Goal: Task Accomplishment & Management: Use online tool/utility

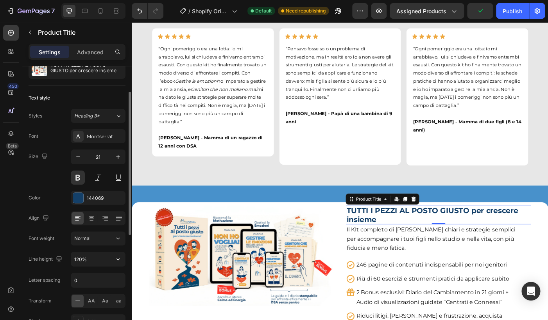
scroll to position [63, 0]
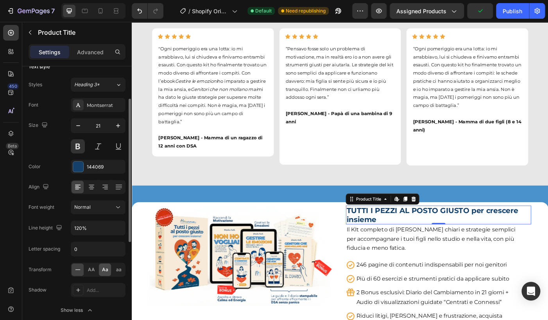
click at [102, 272] on div "Aa" at bounding box center [105, 270] width 12 height 13
click at [118, 127] on icon "button" at bounding box center [118, 126] width 8 height 8
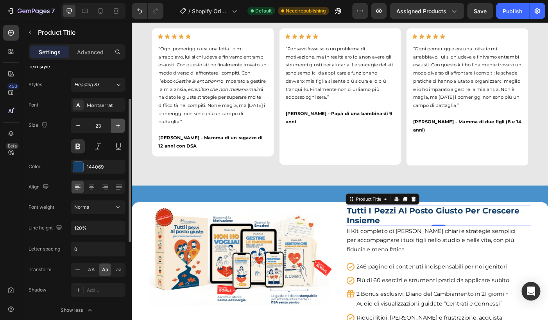
click at [118, 127] on icon "button" at bounding box center [118, 126] width 8 height 8
type input "25"
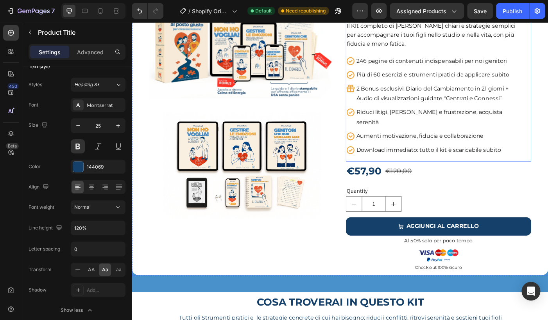
scroll to position [682, 0]
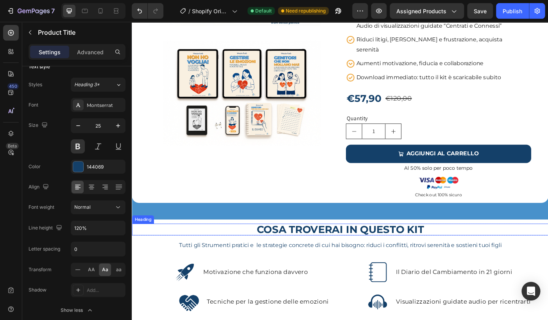
click at [392, 249] on h2 "COSA TROVERAI IN QUESTO KIT" at bounding box center [366, 256] width 469 height 14
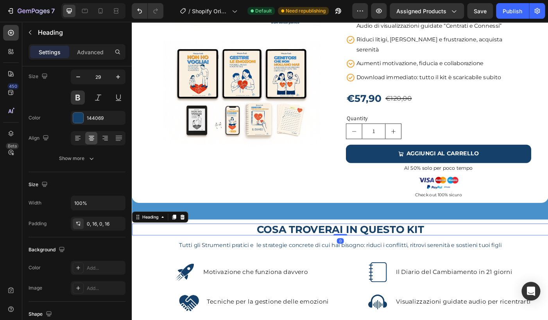
scroll to position [0, 0]
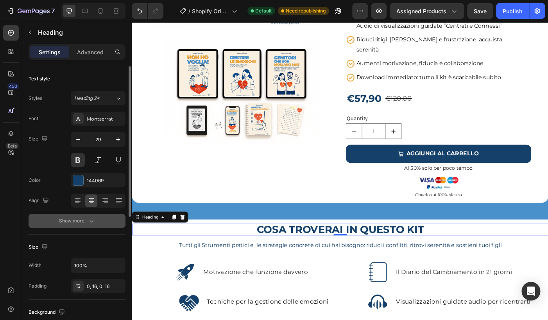
click at [94, 219] on icon "button" at bounding box center [92, 221] width 8 height 8
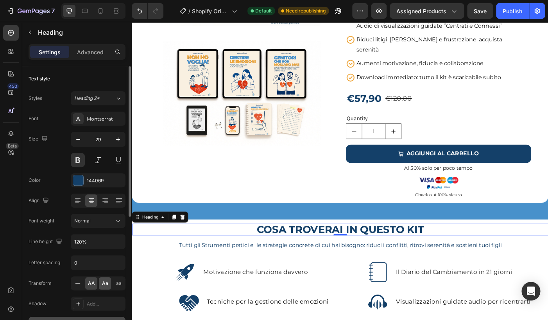
click at [102, 286] on span "Aa" at bounding box center [105, 283] width 6 height 7
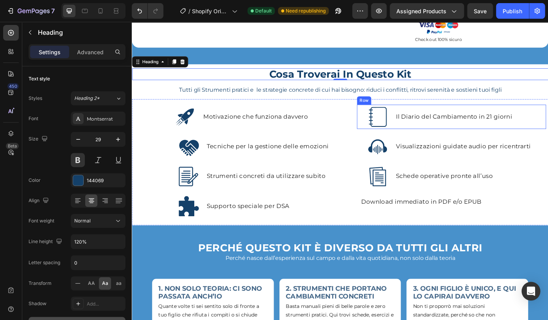
scroll to position [1019, 0]
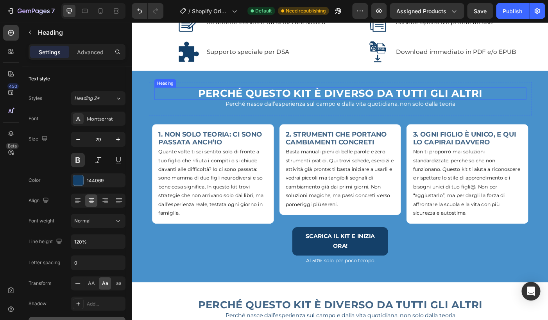
click at [257, 99] on h2 "Perché questo kit è diverso da tutti gli altri" at bounding box center [366, 103] width 419 height 14
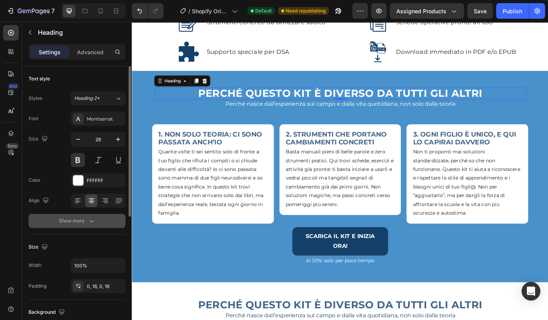
click at [87, 221] on div "Show more" at bounding box center [77, 221] width 36 height 8
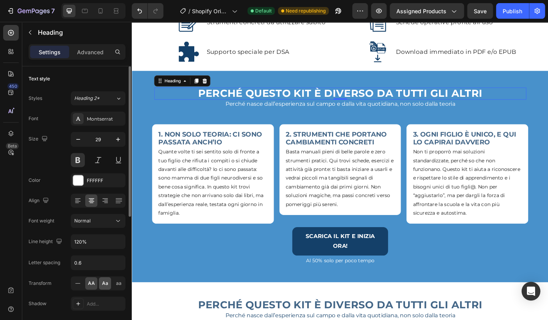
click at [103, 283] on span "Aa" at bounding box center [105, 283] width 6 height 7
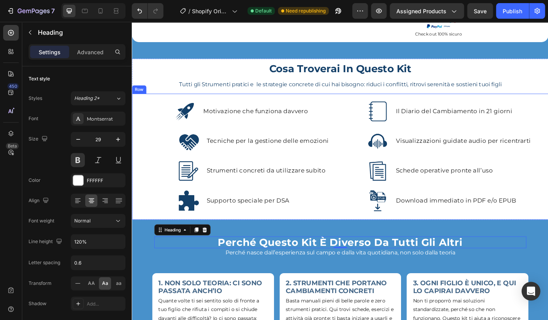
scroll to position [863, 0]
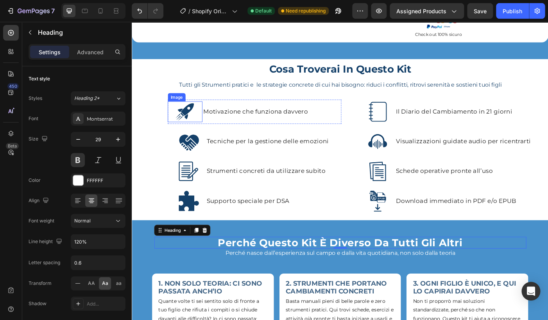
click at [192, 111] on img at bounding box center [191, 122] width 23 height 23
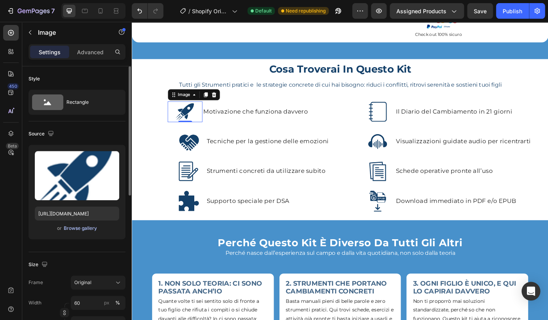
click at [76, 228] on div "Browse gallery" at bounding box center [80, 228] width 33 height 7
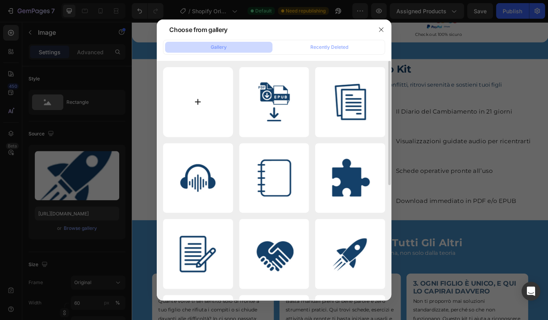
click at [201, 104] on input "file" at bounding box center [198, 102] width 70 height 70
click at [211, 101] on input "file" at bounding box center [198, 102] width 70 height 70
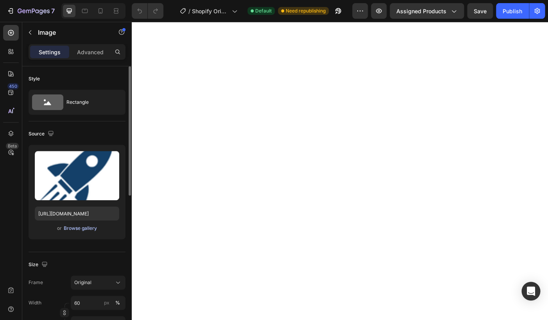
click at [83, 231] on div "Browse gallery" at bounding box center [80, 228] width 33 height 7
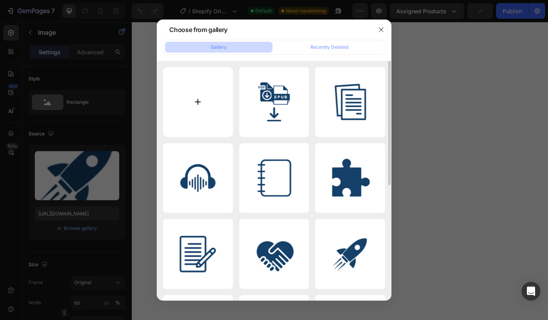
click at [203, 102] on input "file" at bounding box center [198, 102] width 70 height 70
type input "C:\fakepath\2.png"
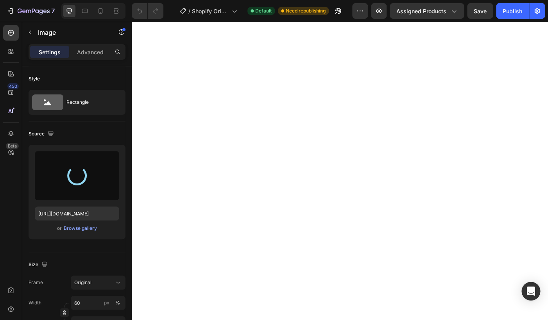
type input "https://cdn.shopify.com/s/files/1/0961/5137/2117/files/gempages_579145661065200…"
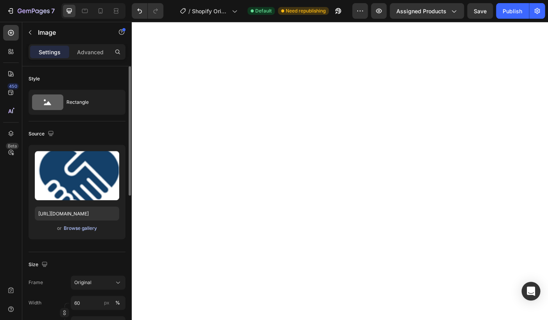
click at [68, 232] on div "Browse gallery" at bounding box center [80, 228] width 33 height 7
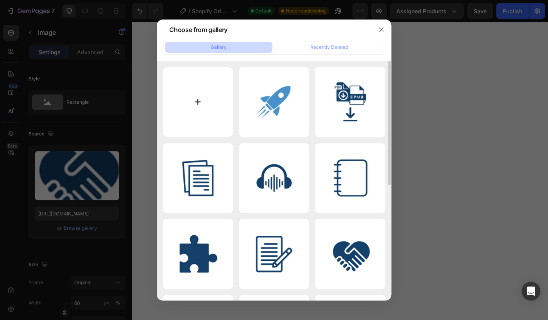
click at [213, 98] on input "file" at bounding box center [198, 102] width 70 height 70
type input "C:\fakepath\1.png"
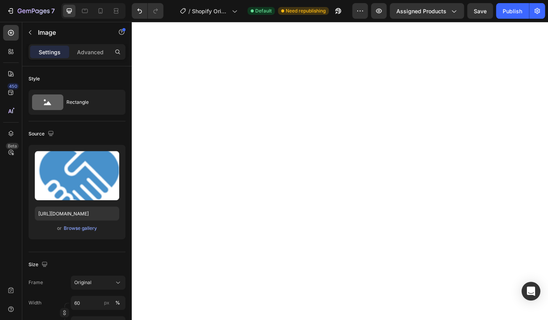
type input "https://cdn.shopify.com/s/files/1/0961/5137/2117/files/gempages_579145661065200…"
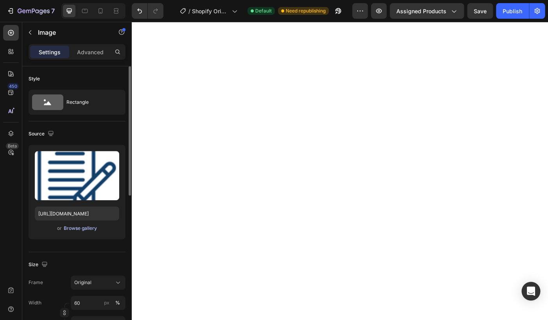
click at [76, 226] on div "Browse gallery" at bounding box center [80, 228] width 33 height 7
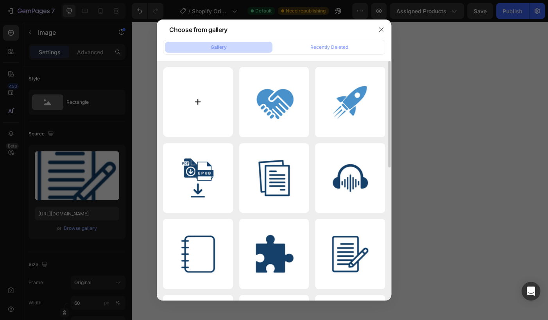
click at [205, 101] on input "file" at bounding box center [198, 102] width 70 height 70
type input "C:\fakepath\3.png"
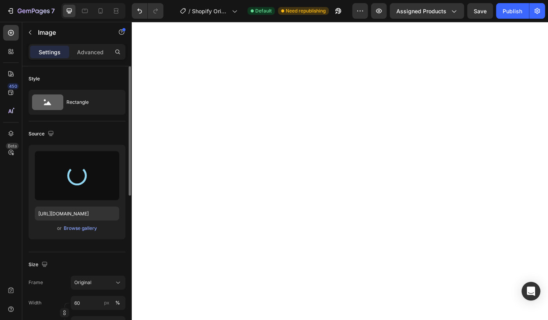
type input "https://cdn.shopify.com/s/files/1/0961/5137/2117/files/gempages_579145661065200…"
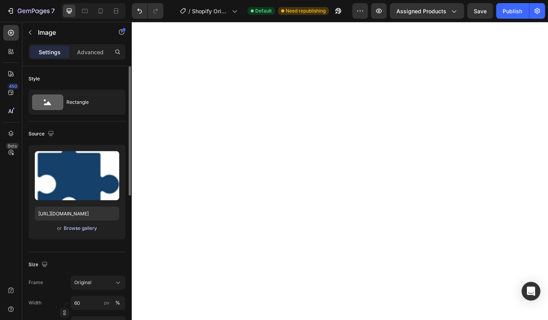
click at [76, 229] on div "Browse gallery" at bounding box center [80, 228] width 33 height 7
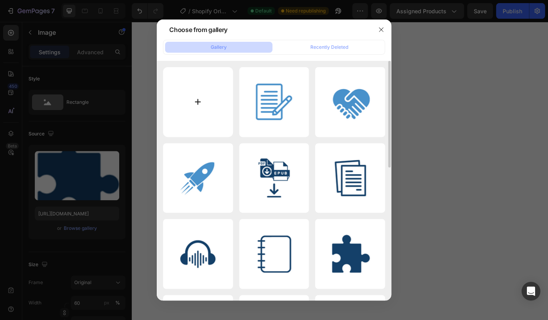
click at [193, 106] on input "file" at bounding box center [198, 102] width 70 height 70
type input "C:\fakepath\4.png"
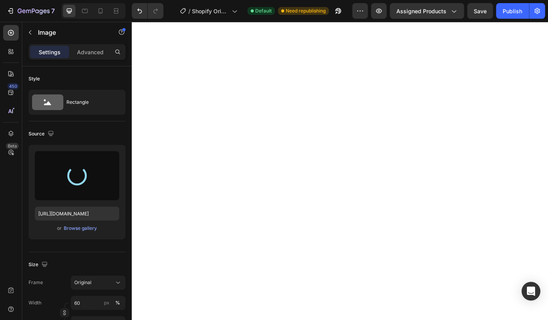
type input "https://cdn.shopify.com/s/files/1/0961/5137/2117/files/gempages_579145661065200…"
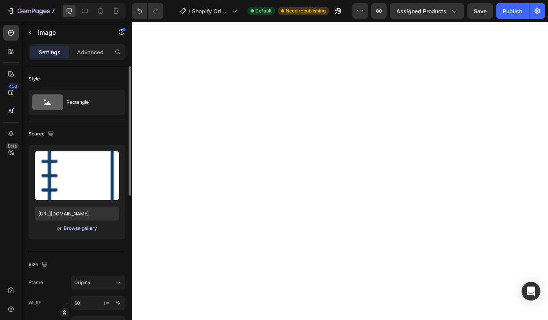
click at [74, 228] on div "Browse gallery" at bounding box center [80, 228] width 33 height 7
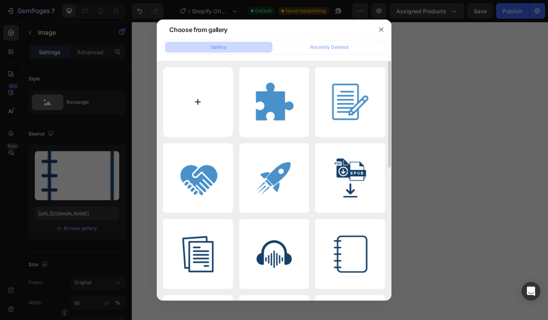
click at [198, 101] on input "file" at bounding box center [198, 102] width 70 height 70
click at [489, 97] on div at bounding box center [274, 160] width 548 height 320
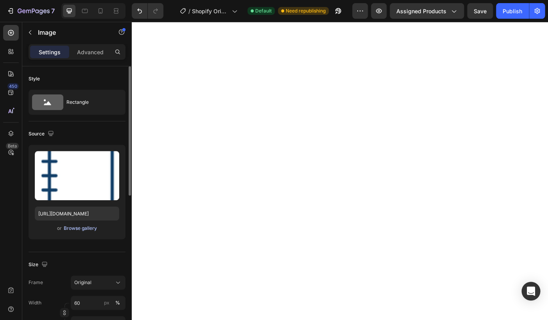
click at [86, 232] on div "Browse gallery" at bounding box center [80, 228] width 33 height 7
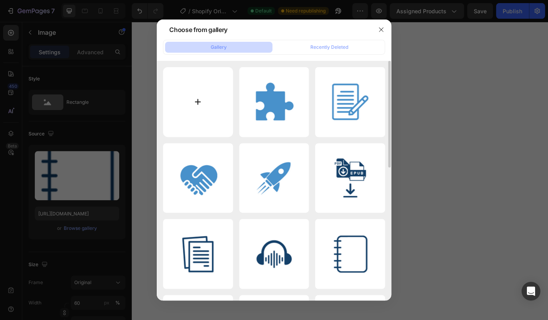
click at [193, 103] on input "file" at bounding box center [198, 102] width 70 height 70
type input "C:\fakepath\8.png"
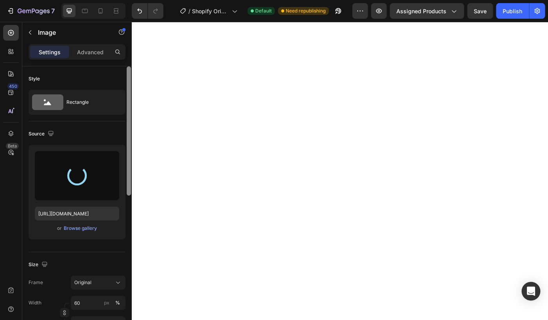
type input "https://cdn.shopify.com/s/files/1/0961/5137/2117/files/gempages_579145661065200…"
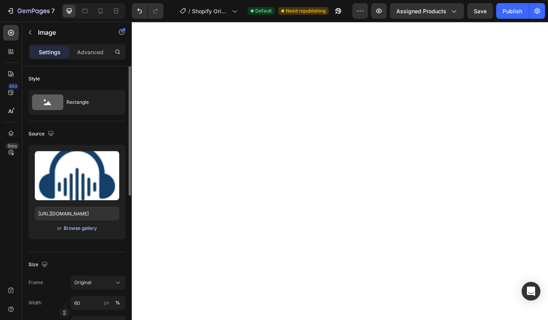
click at [80, 229] on div "Browse gallery" at bounding box center [80, 228] width 33 height 7
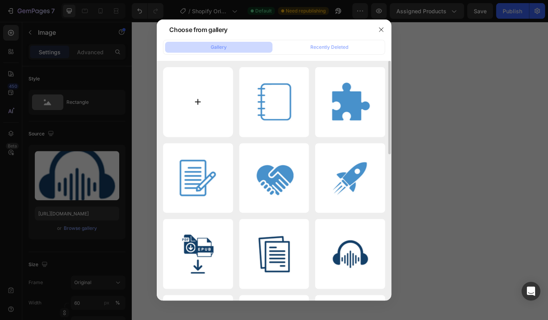
click at [200, 98] on input "file" at bounding box center [198, 102] width 70 height 70
type input "C:\fakepath\7.png"
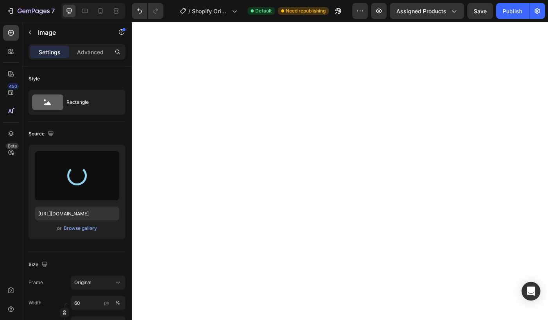
type input "https://cdn.shopify.com/s/files/1/0961/5137/2117/files/gempages_579145661065200…"
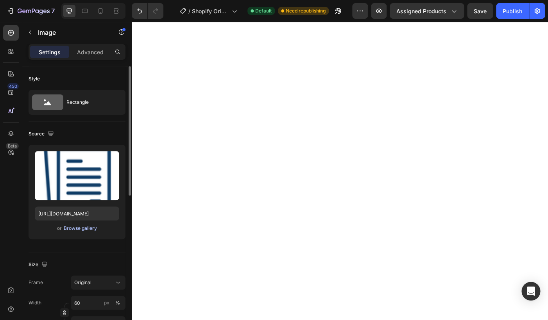
click at [85, 231] on div "Browse gallery" at bounding box center [80, 228] width 33 height 7
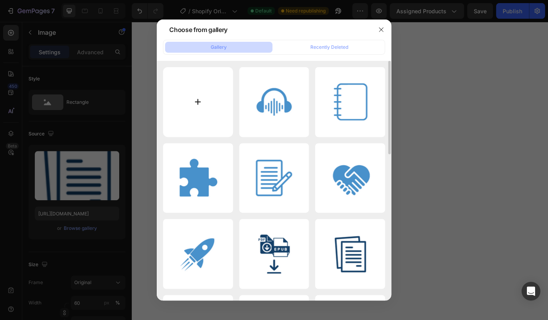
click at [207, 104] on input "file" at bounding box center [198, 102] width 70 height 70
type input "C:\fakepath\6.png"
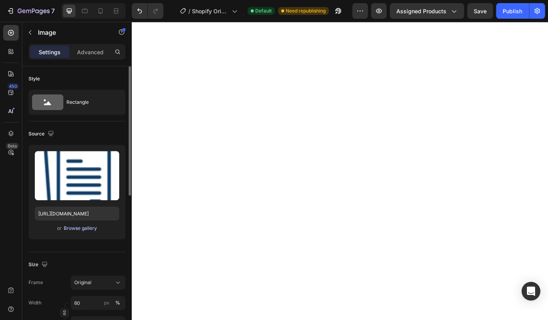
click at [78, 228] on div "Browse gallery" at bounding box center [80, 228] width 33 height 7
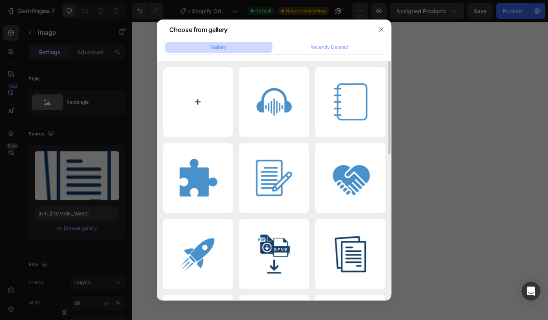
click at [206, 111] on input "file" at bounding box center [198, 102] width 70 height 70
type input "C:\fakepath\6.png"
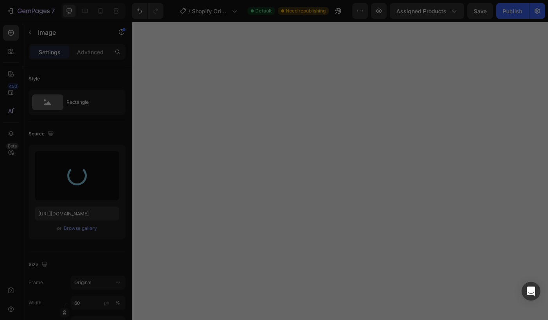
type input "https://cdn.shopify.com/s/files/1/0961/5137/2117/files/gempages_579145661065200…"
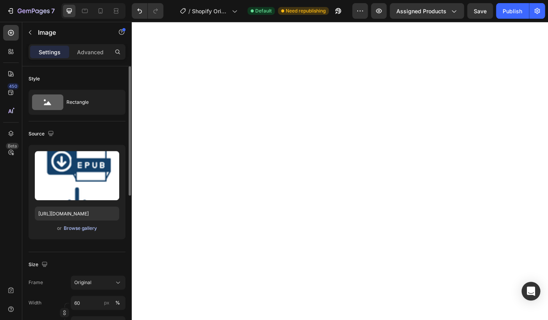
click at [76, 230] on div "Browse gallery" at bounding box center [80, 228] width 33 height 7
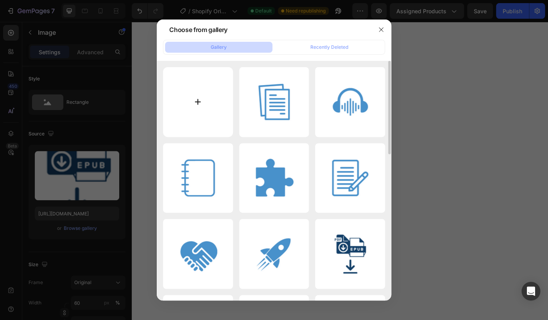
click at [194, 109] on input "file" at bounding box center [198, 102] width 70 height 70
type input "C:\fakepath\5.png"
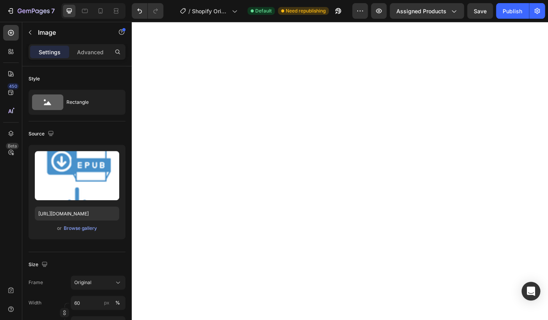
type input "https://cdn.shopify.com/s/files/1/0961/5137/2117/files/gempages_579145661065200…"
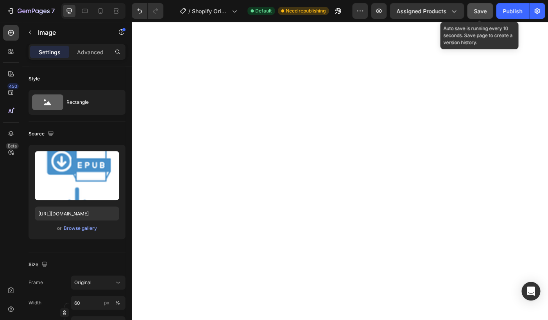
click at [478, 12] on span "Save" at bounding box center [480, 11] width 13 height 7
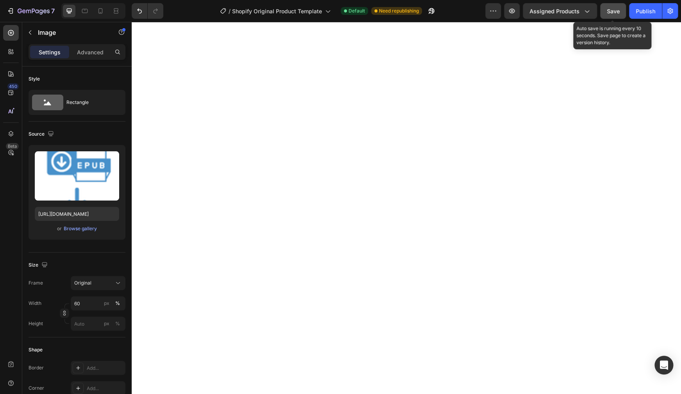
click at [548, 14] on button "Save" at bounding box center [613, 11] width 26 height 16
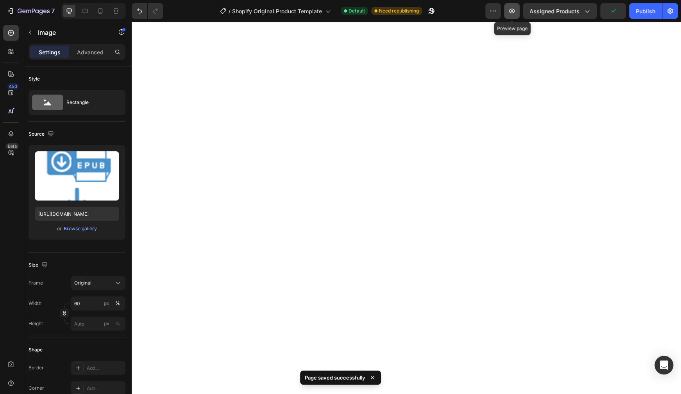
click at [514, 13] on icon "button" at bounding box center [512, 11] width 6 height 5
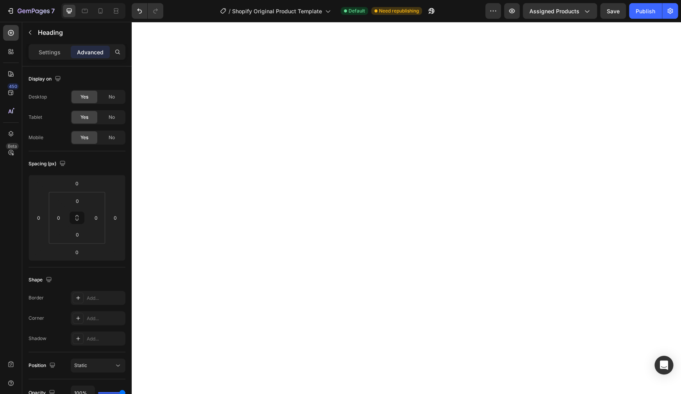
type input "11"
type input "10"
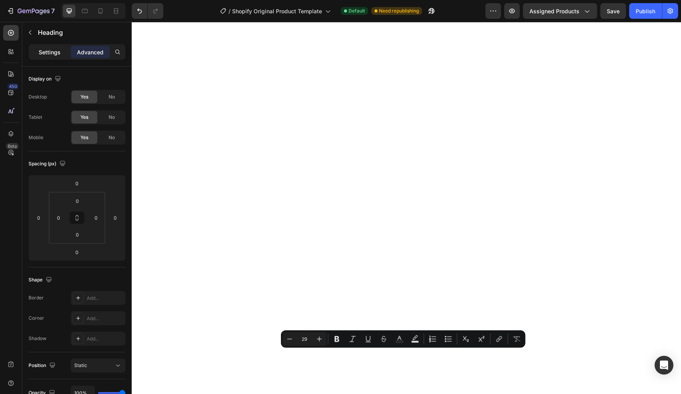
click at [50, 55] on p "Settings" at bounding box center [50, 52] width 22 height 8
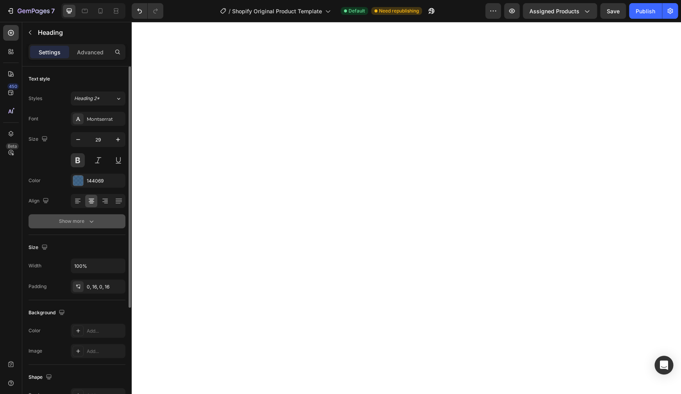
click at [85, 224] on div "Show more" at bounding box center [77, 221] width 36 height 8
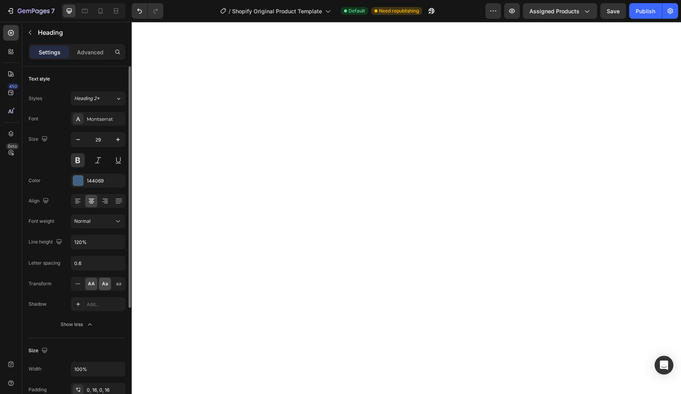
click at [109, 284] on div "Aa" at bounding box center [105, 283] width 12 height 13
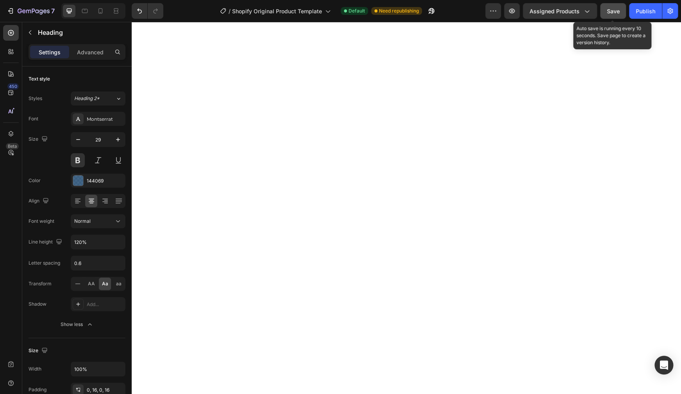
click at [548, 13] on button "Save" at bounding box center [613, 11] width 26 height 16
